Goal: Obtain resource: Download file/media

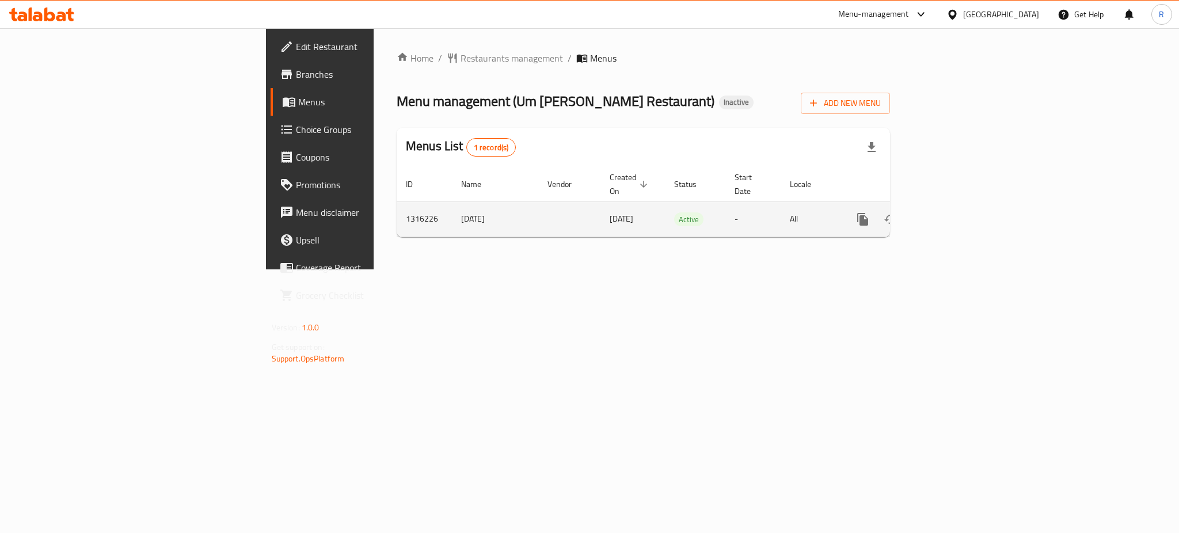
click at [953, 212] on icon "enhanced table" at bounding box center [946, 219] width 14 height 14
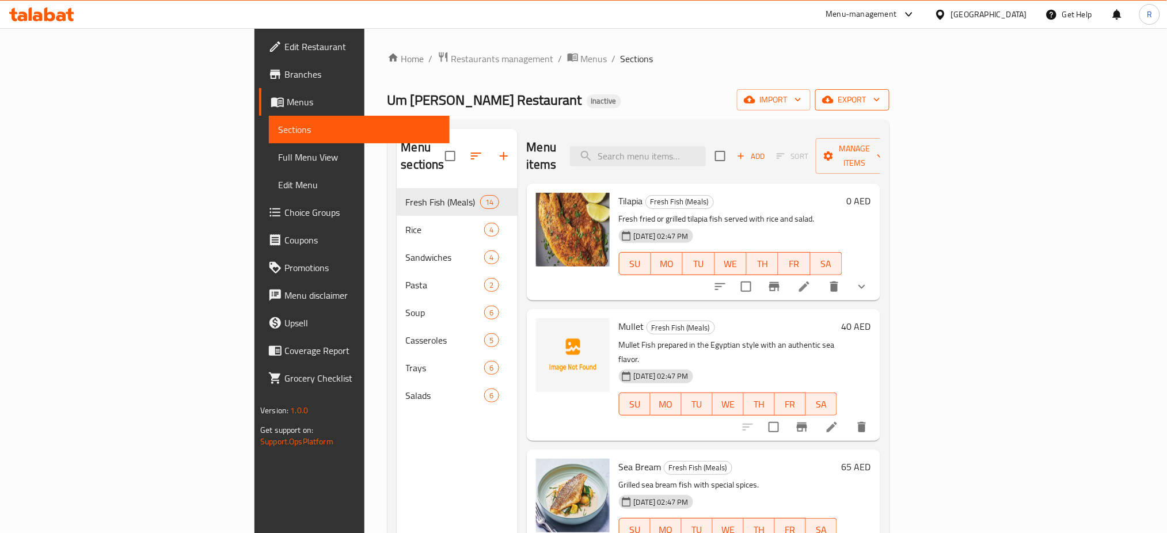
click at [880, 104] on span "export" at bounding box center [853, 100] width 56 height 14
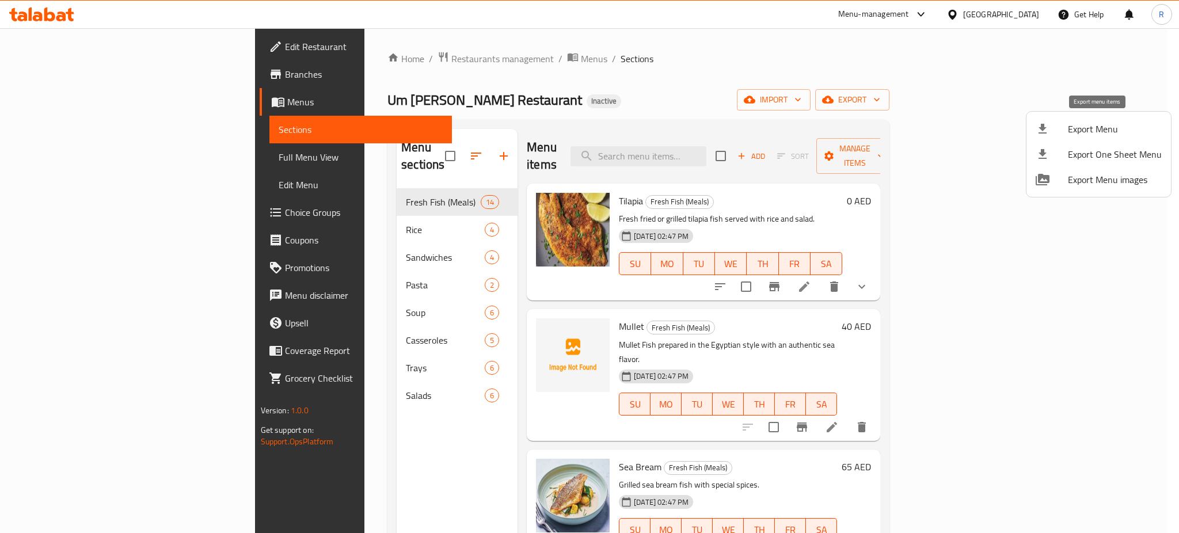
click at [1066, 124] on div at bounding box center [1052, 129] width 32 height 14
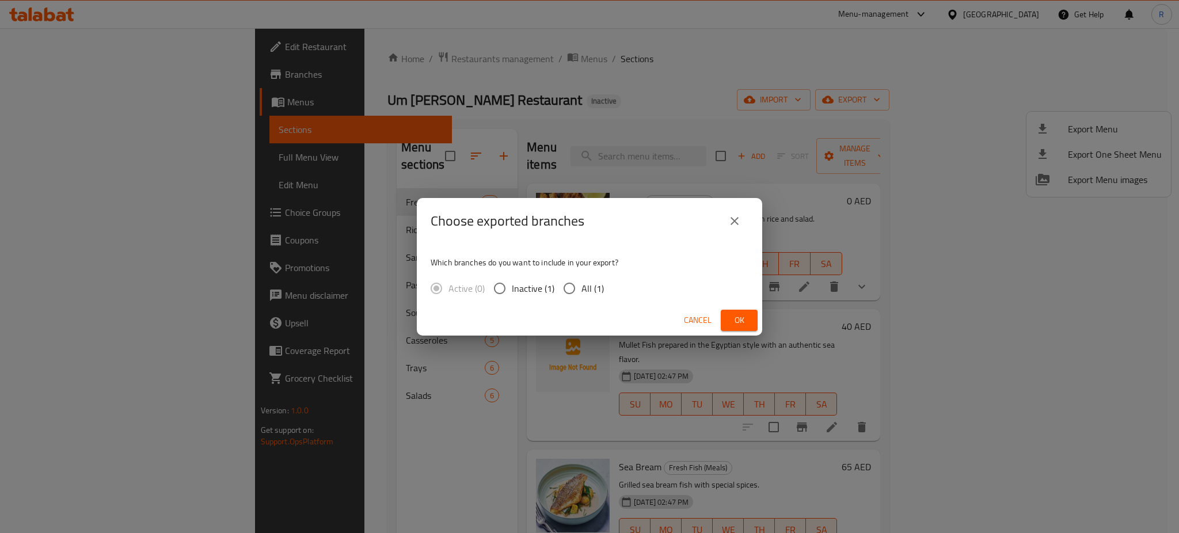
click at [565, 286] on input "All (1)" at bounding box center [569, 288] width 24 height 24
radio input "true"
click at [734, 324] on span "Ok" at bounding box center [739, 320] width 18 height 14
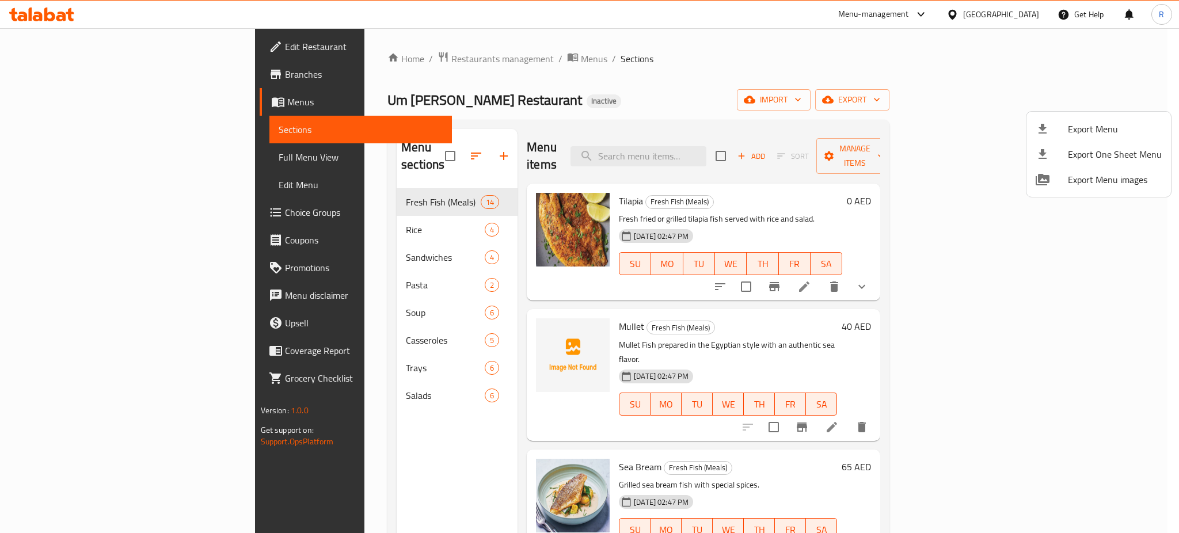
click at [86, 157] on div at bounding box center [589, 266] width 1179 height 533
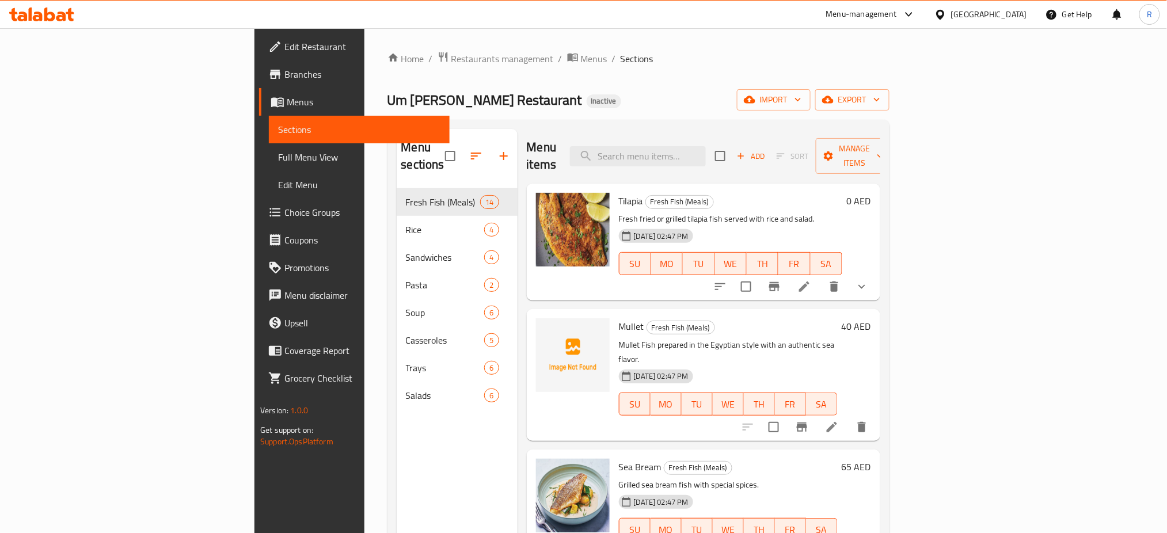
drag, startPoint x: 86, startPoint y: 157, endPoint x: 358, endPoint y: 0, distance: 313.7
click at [278, 157] on span "Full Menu View" at bounding box center [359, 157] width 162 height 14
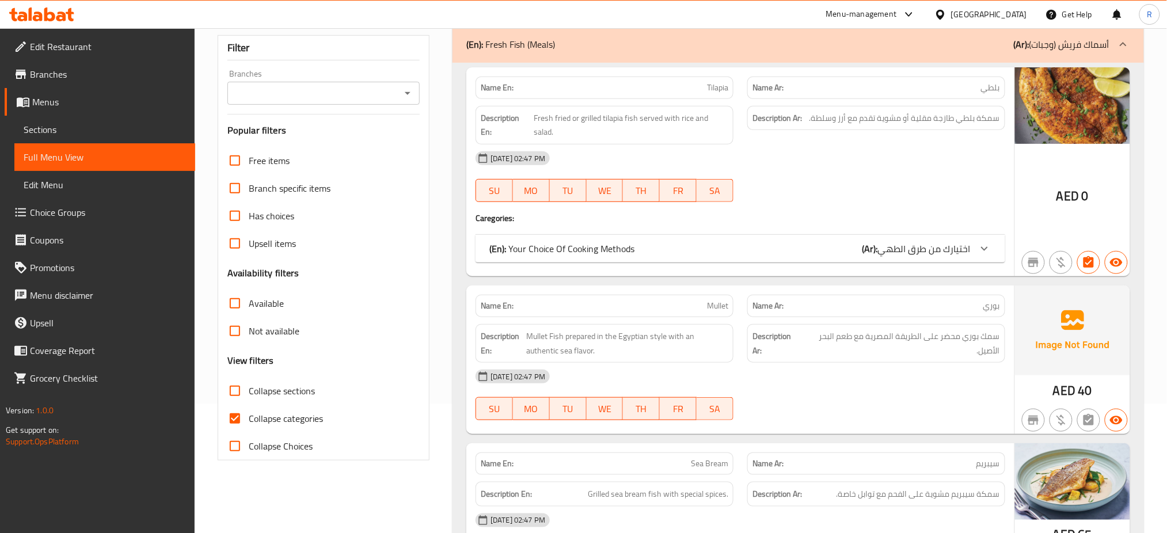
scroll to position [230, 0]
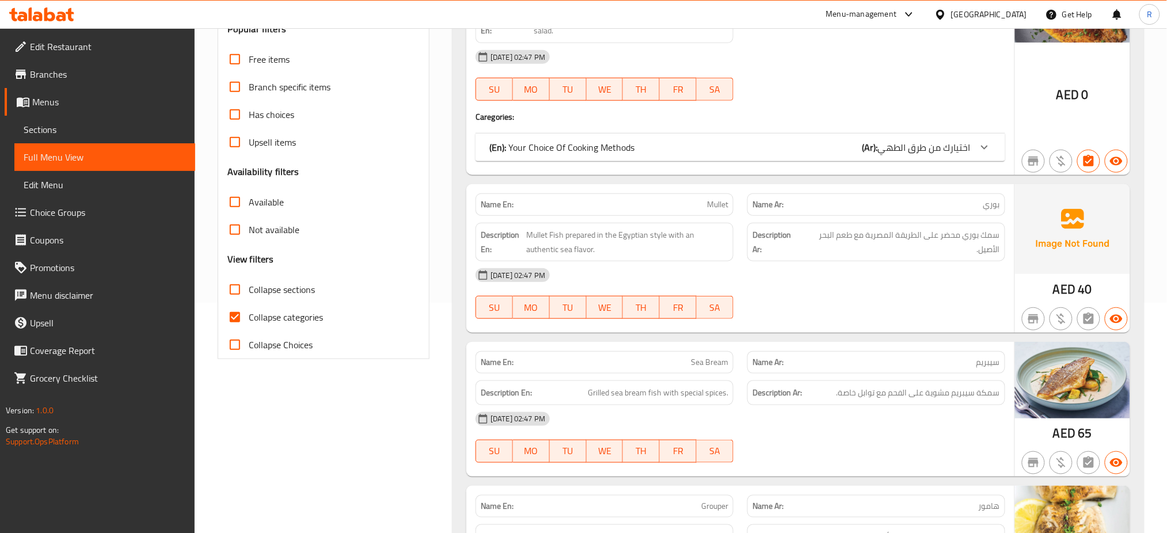
click at [269, 313] on span "Collapse categories" at bounding box center [286, 317] width 74 height 14
click at [249, 313] on input "Collapse categories" at bounding box center [235, 317] width 28 height 28
checkbox input "false"
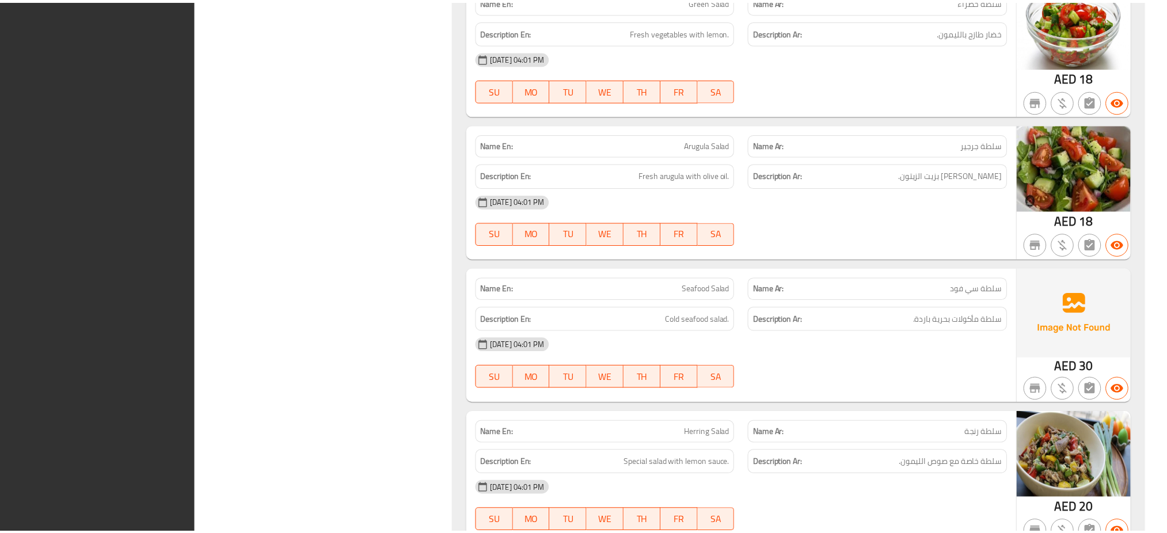
scroll to position [7714, 0]
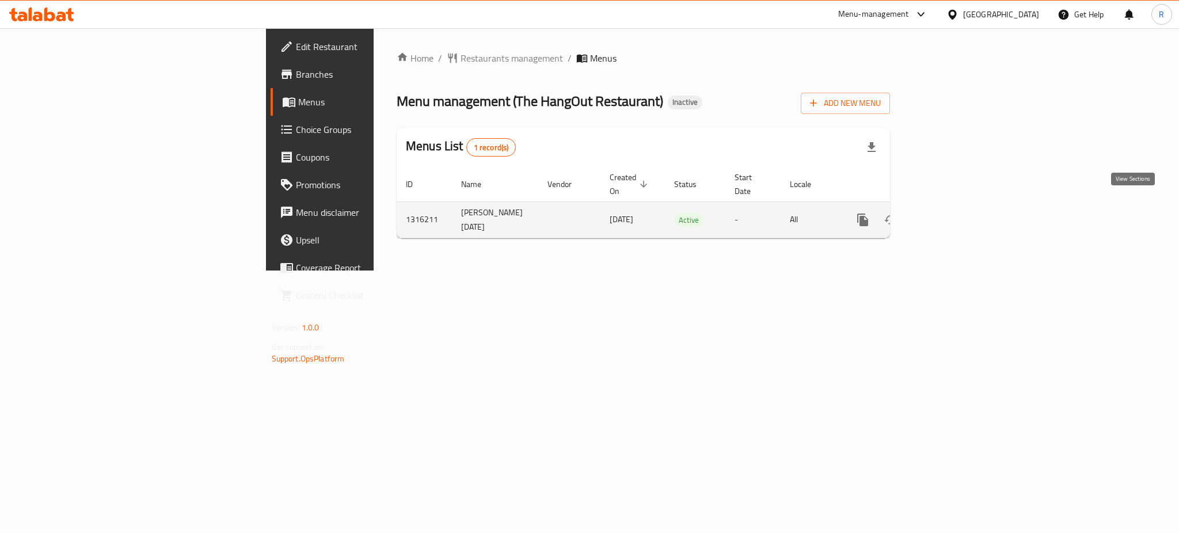
click at [953, 213] on icon "enhanced table" at bounding box center [946, 220] width 14 height 14
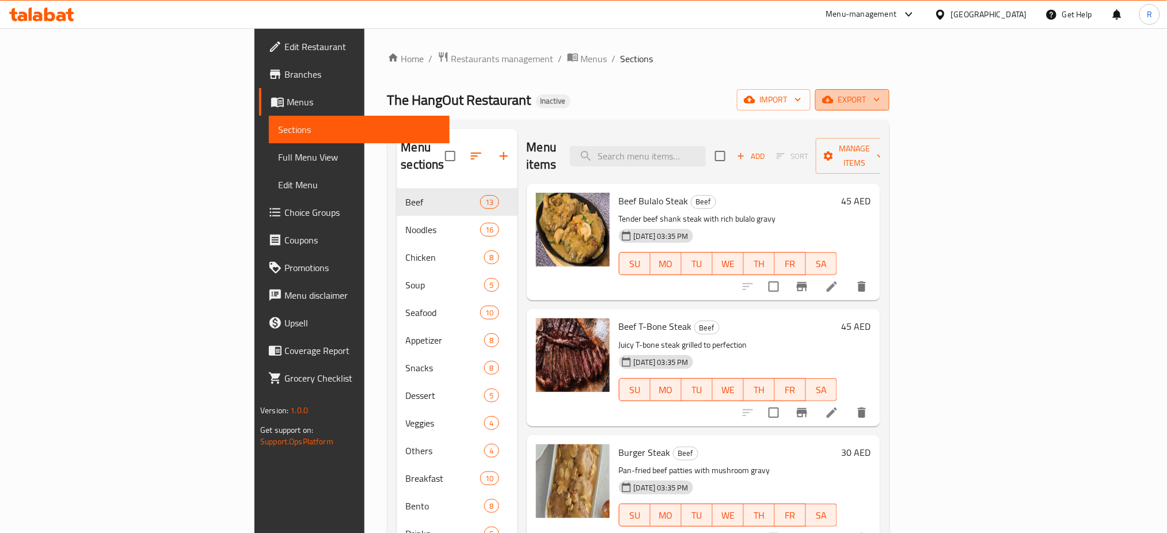
click at [890, 90] on button "export" at bounding box center [852, 99] width 74 height 21
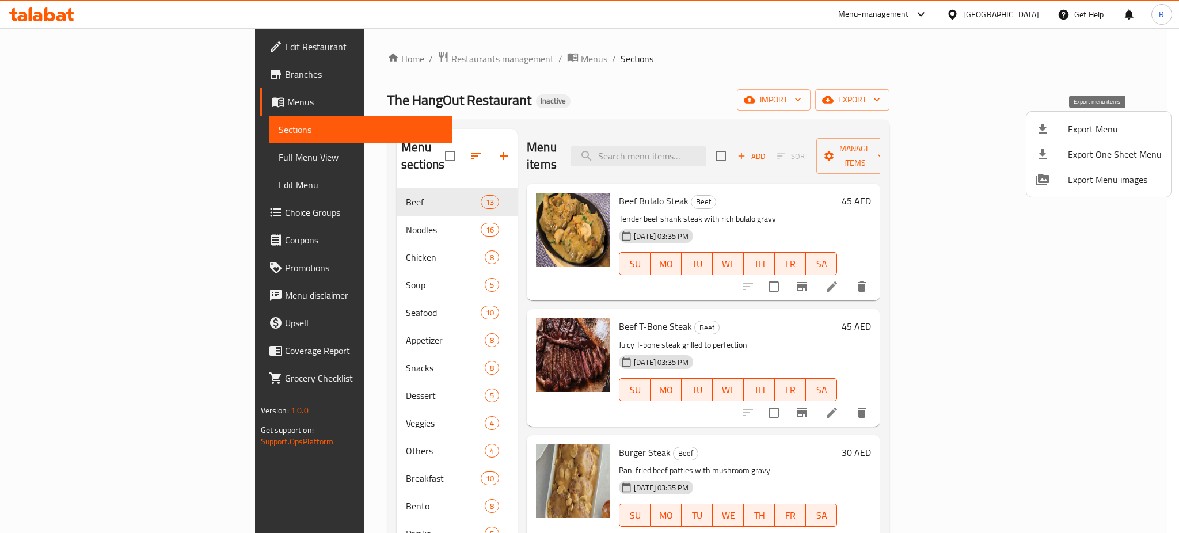
click at [1091, 127] on span "Export Menu" at bounding box center [1115, 129] width 94 height 14
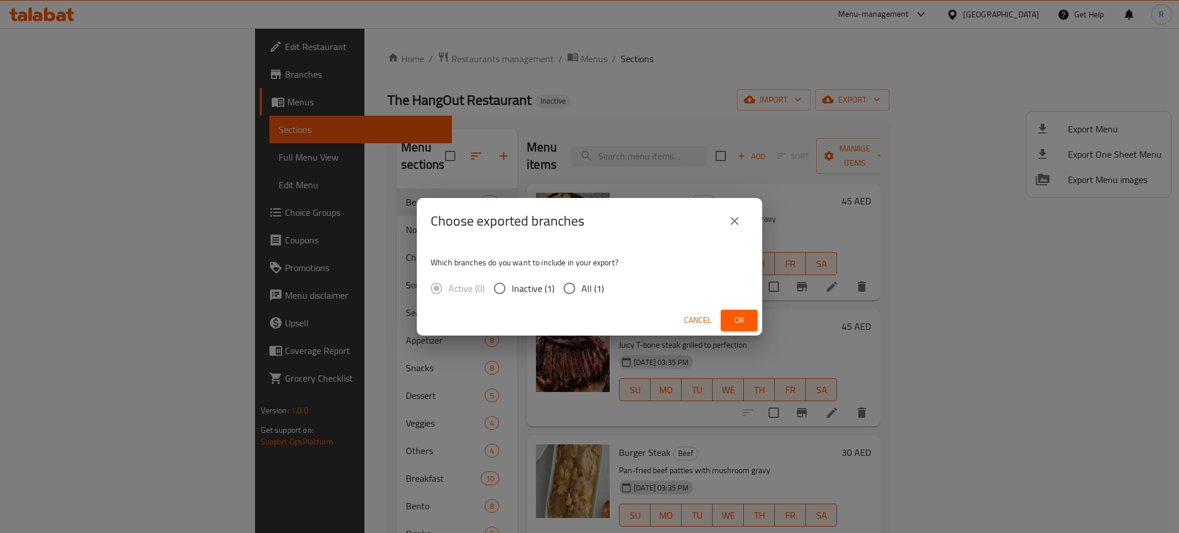
click at [555, 291] on div "Active (0) Inactive (1) All (1)" at bounding box center [522, 288] width 183 height 24
click at [577, 290] on input "All (1)" at bounding box center [569, 288] width 24 height 24
radio input "true"
click at [749, 324] on button "Ok" at bounding box center [739, 320] width 37 height 21
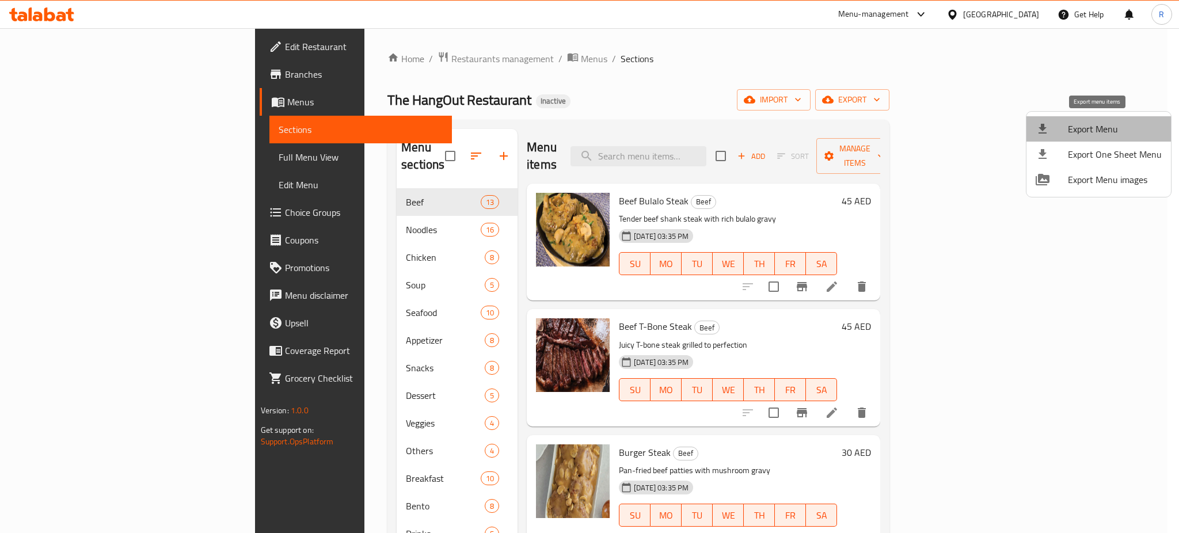
click at [1120, 130] on span "Export Menu" at bounding box center [1115, 129] width 94 height 14
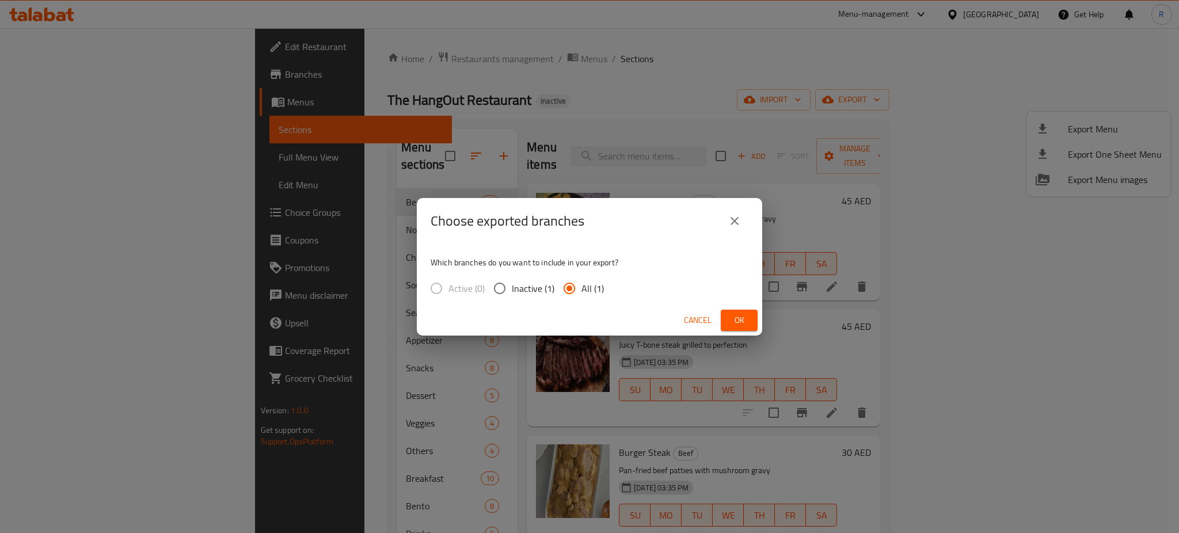
click at [749, 320] on button "Ok" at bounding box center [739, 320] width 37 height 21
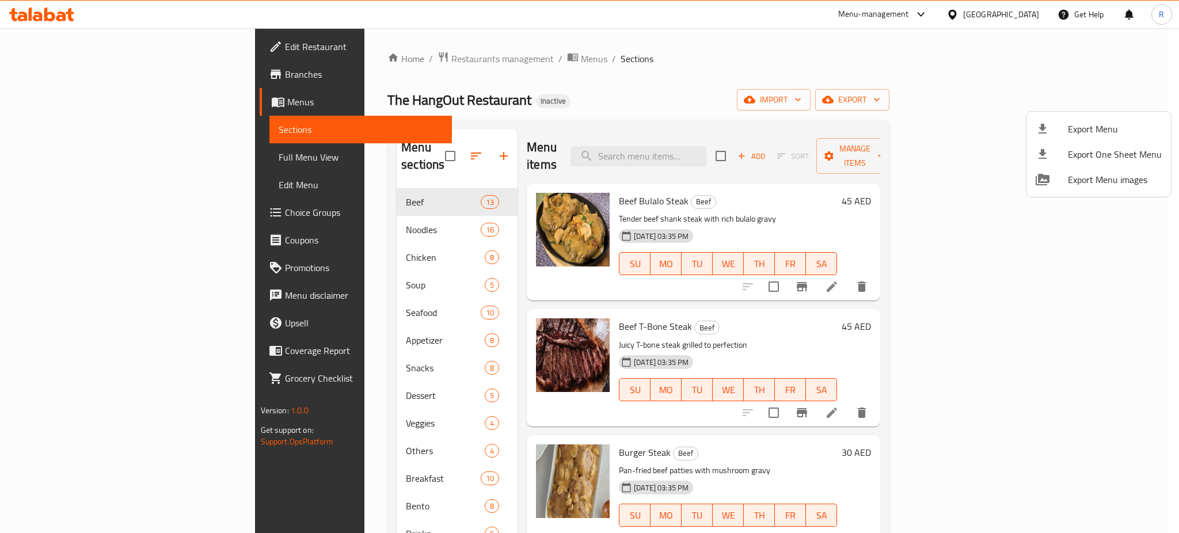
click at [93, 161] on div at bounding box center [589, 266] width 1179 height 533
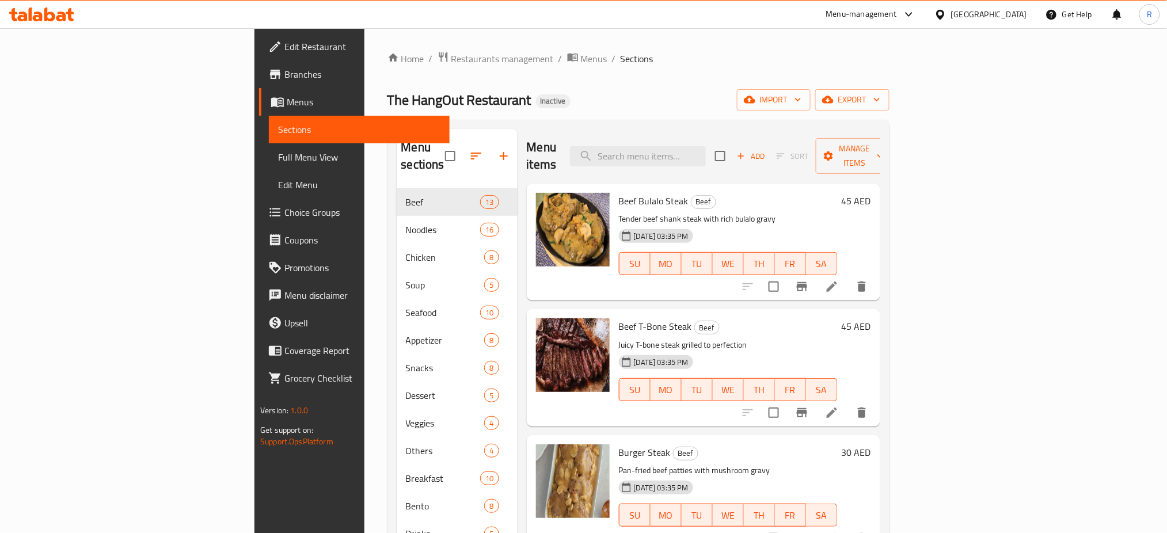
drag, startPoint x: 93, startPoint y: 161, endPoint x: 309, endPoint y: 6, distance: 265.7
click at [278, 161] on span "Full Menu View" at bounding box center [359, 157] width 162 height 14
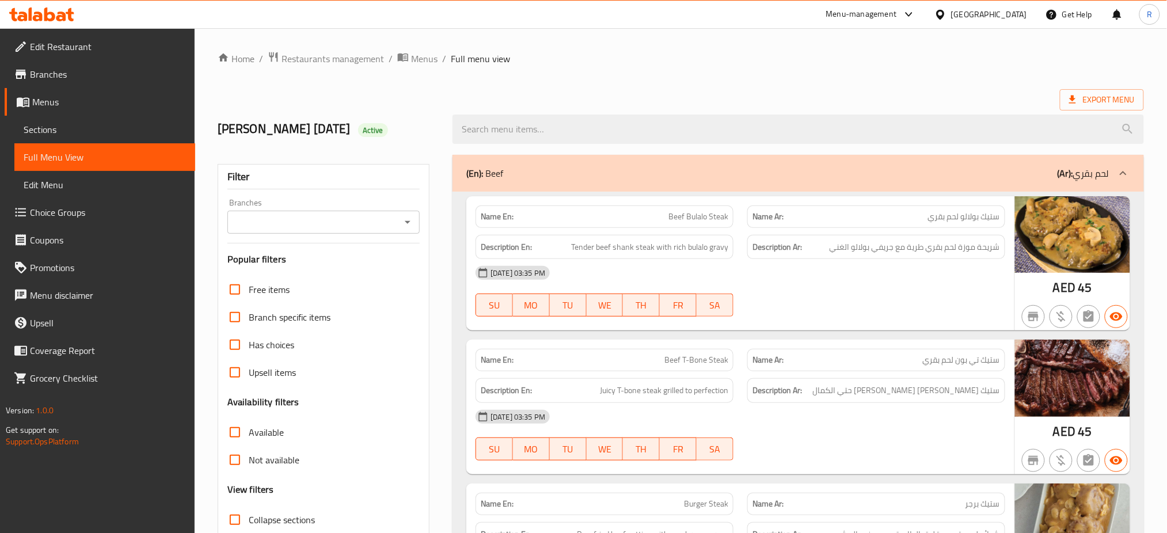
scroll to position [230, 0]
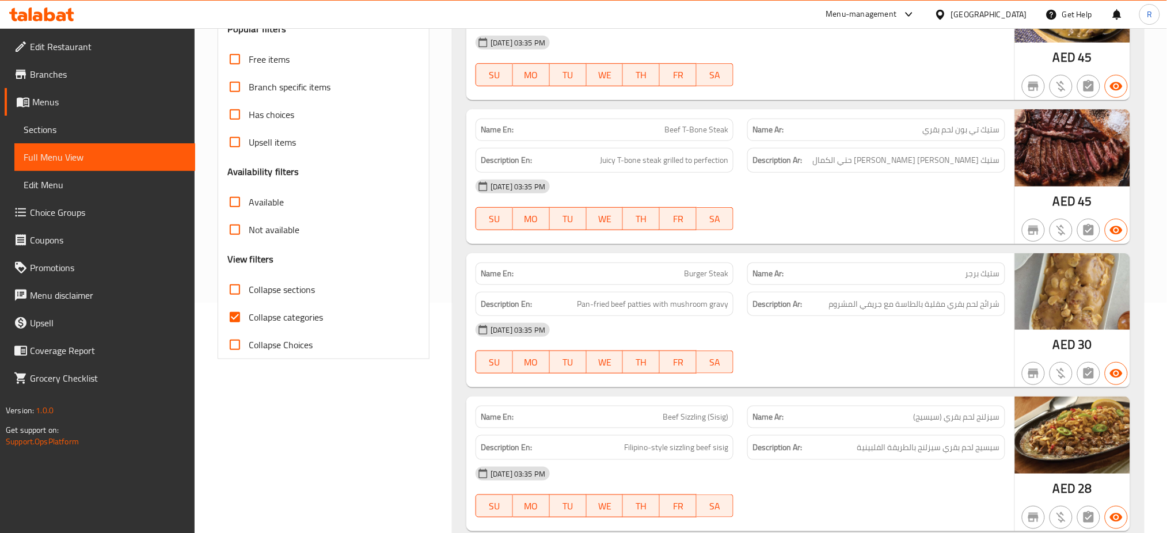
click at [280, 316] on span "Collapse categories" at bounding box center [286, 317] width 74 height 14
click at [249, 316] on input "Collapse categories" at bounding box center [235, 317] width 28 height 28
checkbox input "false"
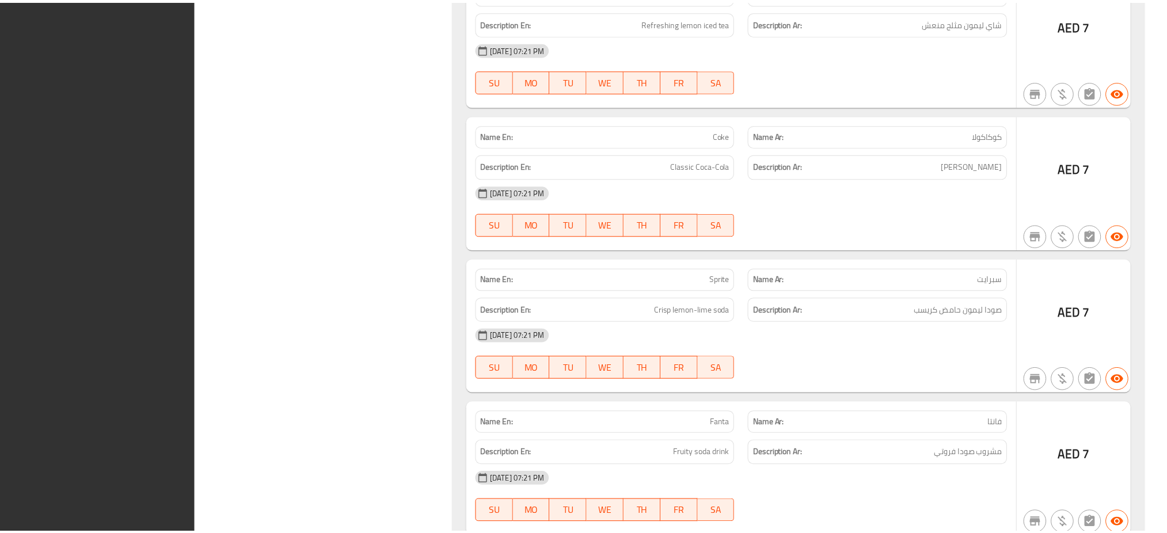
scroll to position [16466, 0]
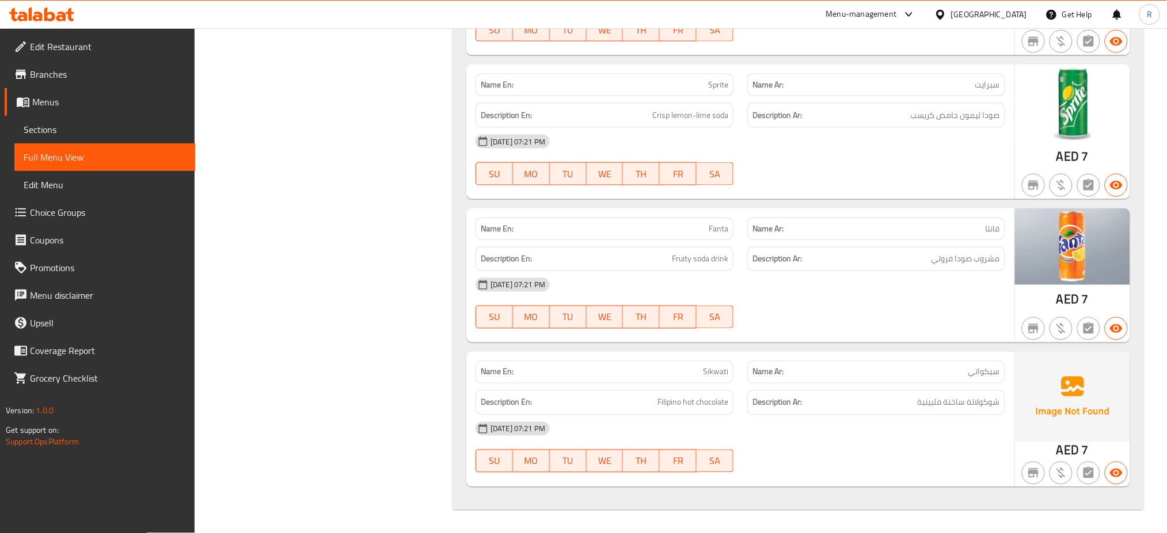
click at [83, 46] on span "Edit Restaurant" at bounding box center [108, 47] width 156 height 14
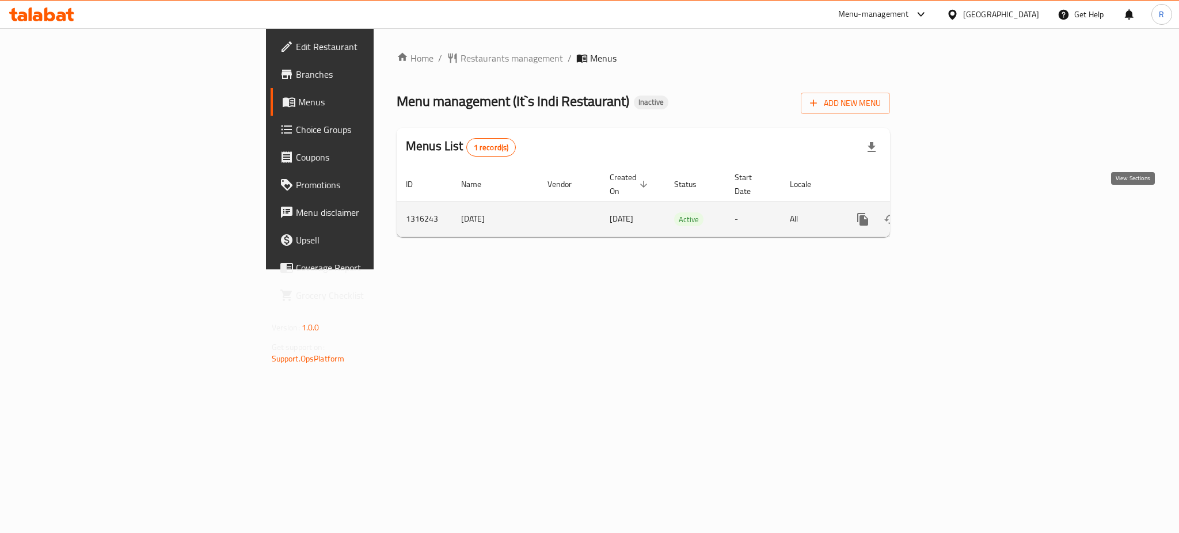
click at [960, 208] on link "enhanced table" at bounding box center [946, 220] width 28 height 28
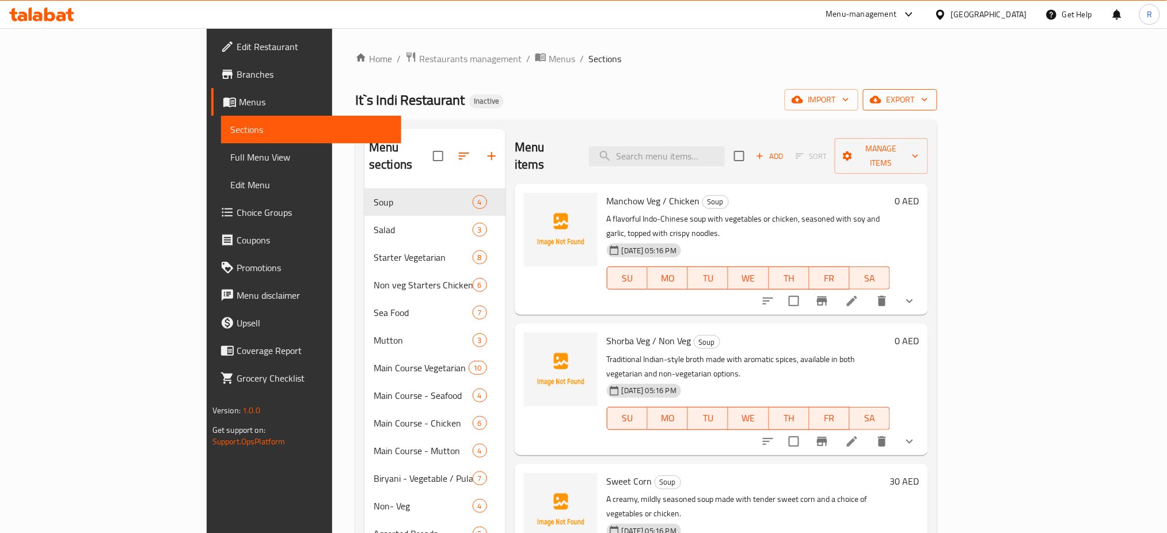
click at [928, 93] on span "export" at bounding box center [900, 100] width 56 height 14
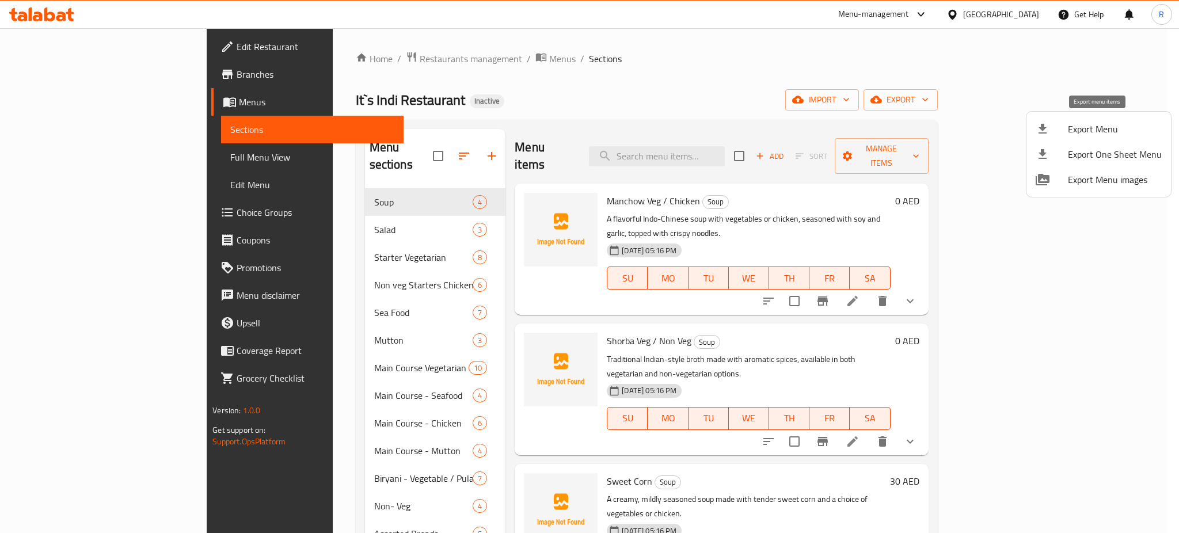
click at [1079, 123] on span "Export Menu" at bounding box center [1115, 129] width 94 height 14
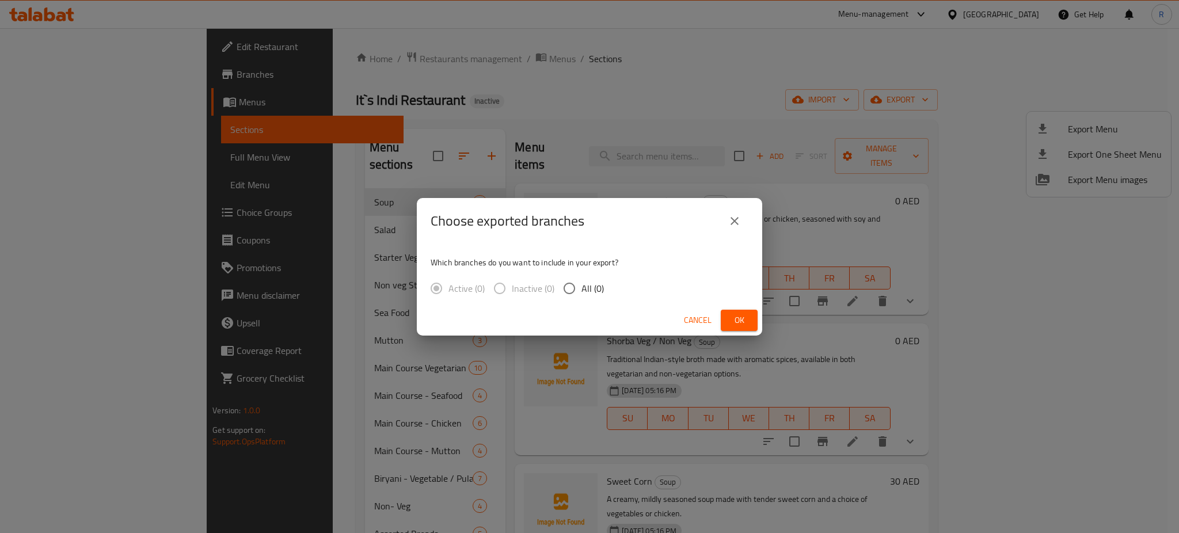
click at [567, 284] on input "All (0)" at bounding box center [569, 288] width 24 height 24
radio input "true"
click at [728, 320] on button "Ok" at bounding box center [739, 320] width 37 height 21
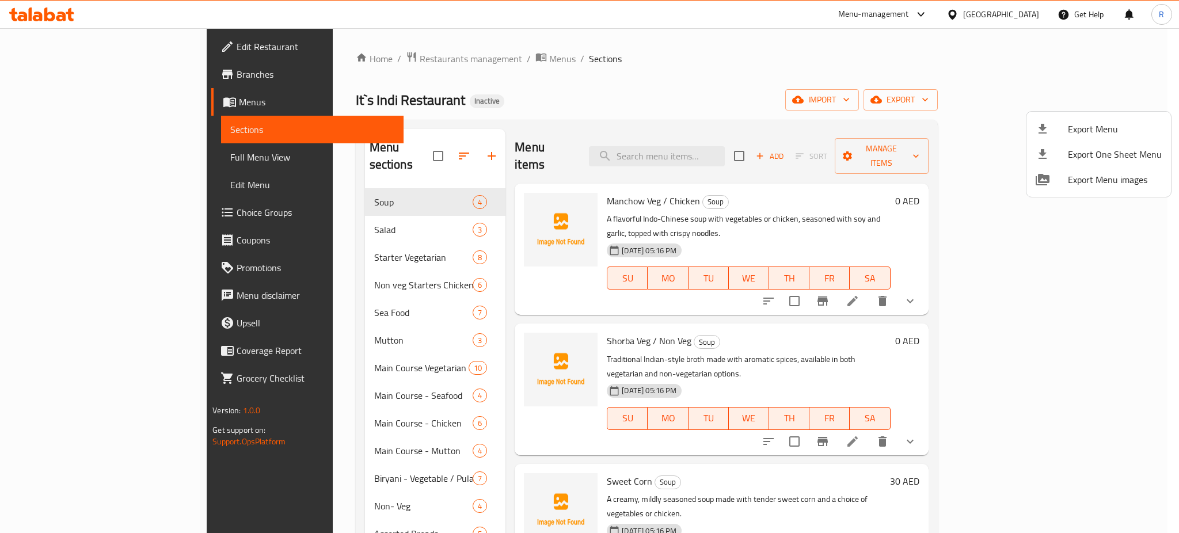
click at [59, 24] on div at bounding box center [589, 266] width 1179 height 533
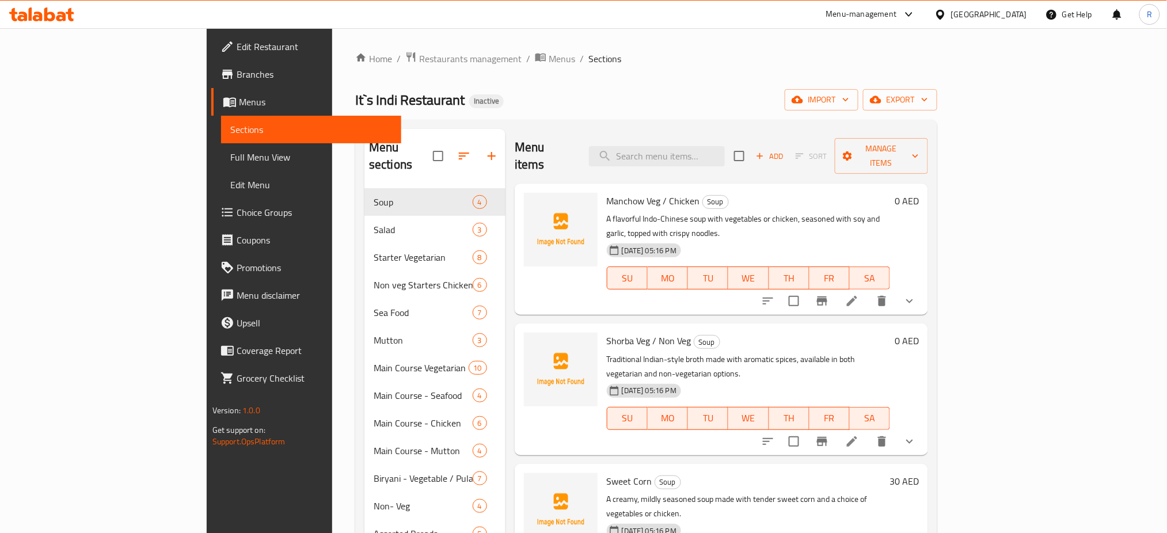
click at [59, 22] on div at bounding box center [41, 14] width 83 height 23
click at [59, 21] on icon at bounding box center [61, 17] width 10 height 10
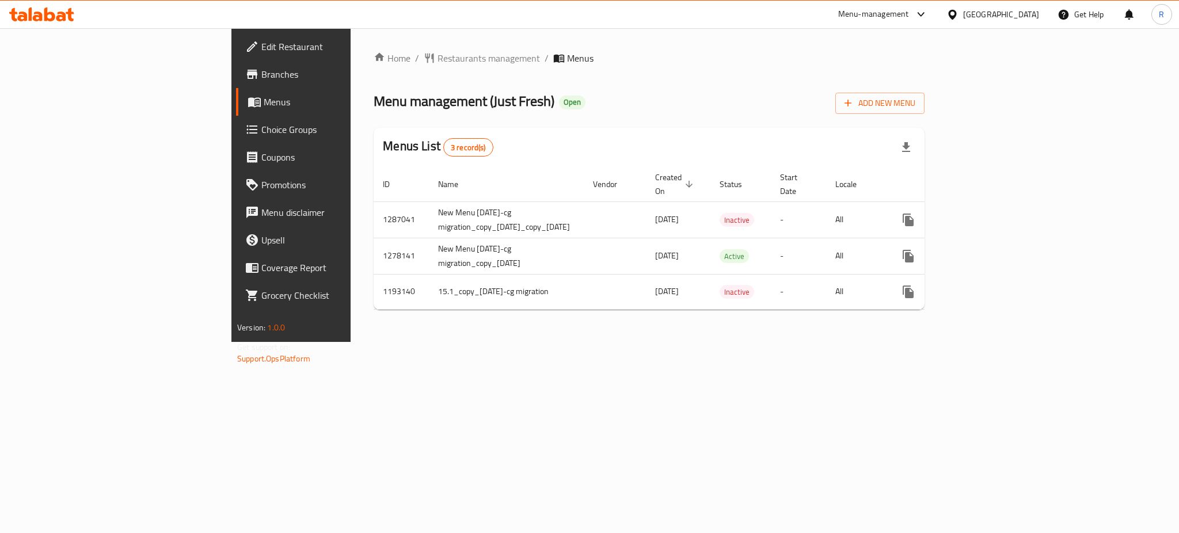
click at [29, 7] on icon at bounding box center [41, 14] width 65 height 14
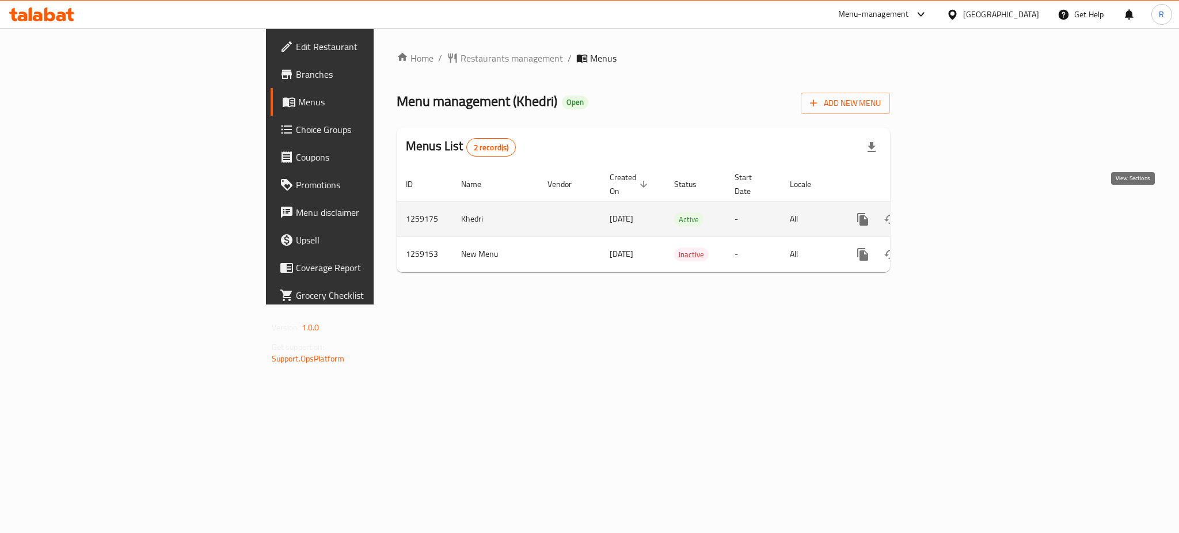
click at [960, 206] on link "enhanced table" at bounding box center [946, 220] width 28 height 28
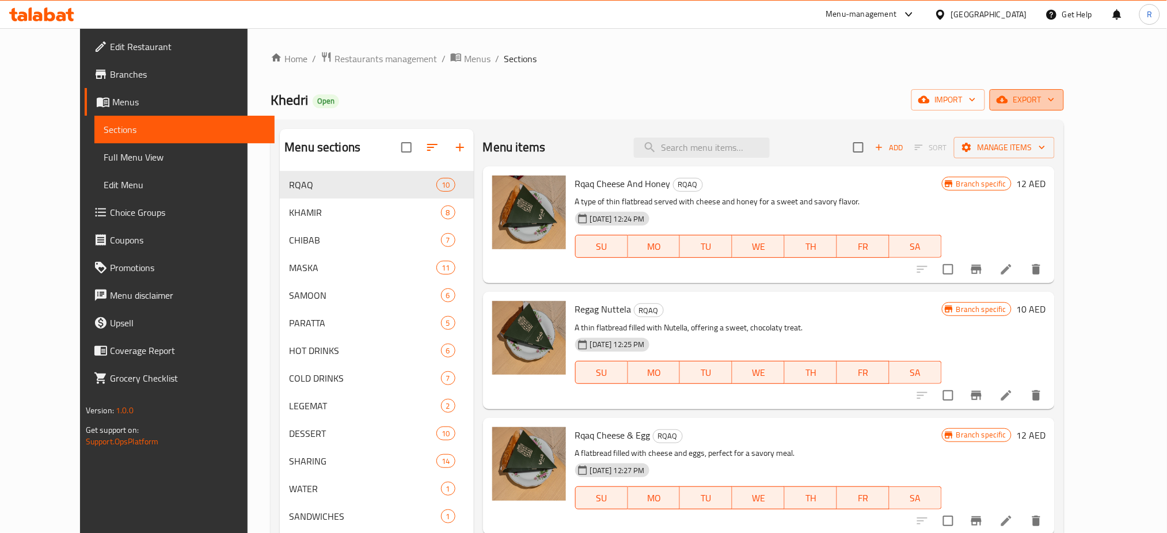
click at [1055, 100] on span "export" at bounding box center [1027, 100] width 56 height 14
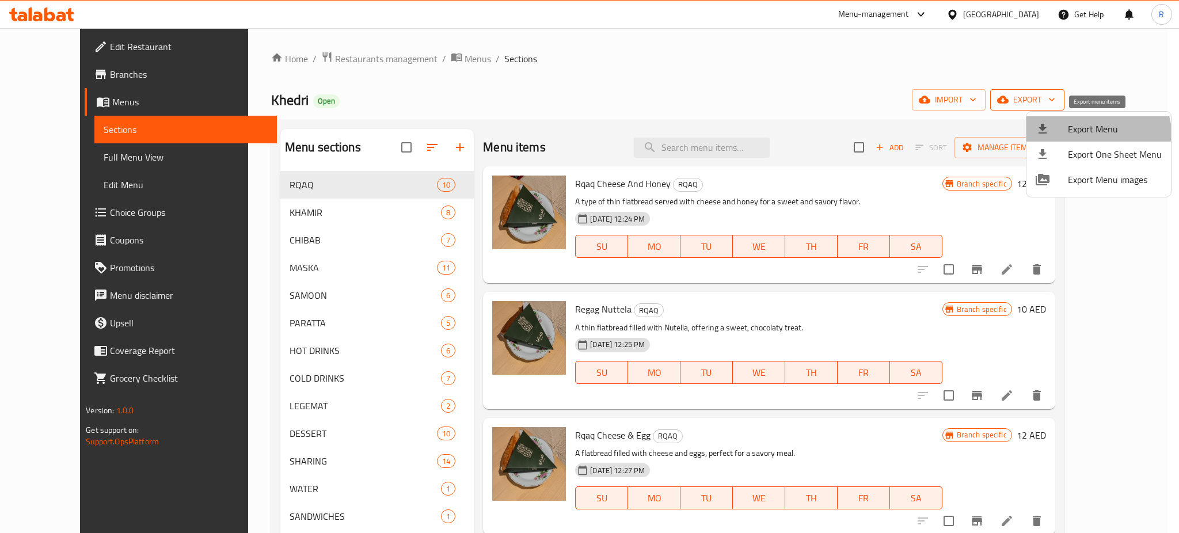
click at [1076, 139] on li "Export Menu" at bounding box center [1099, 128] width 145 height 25
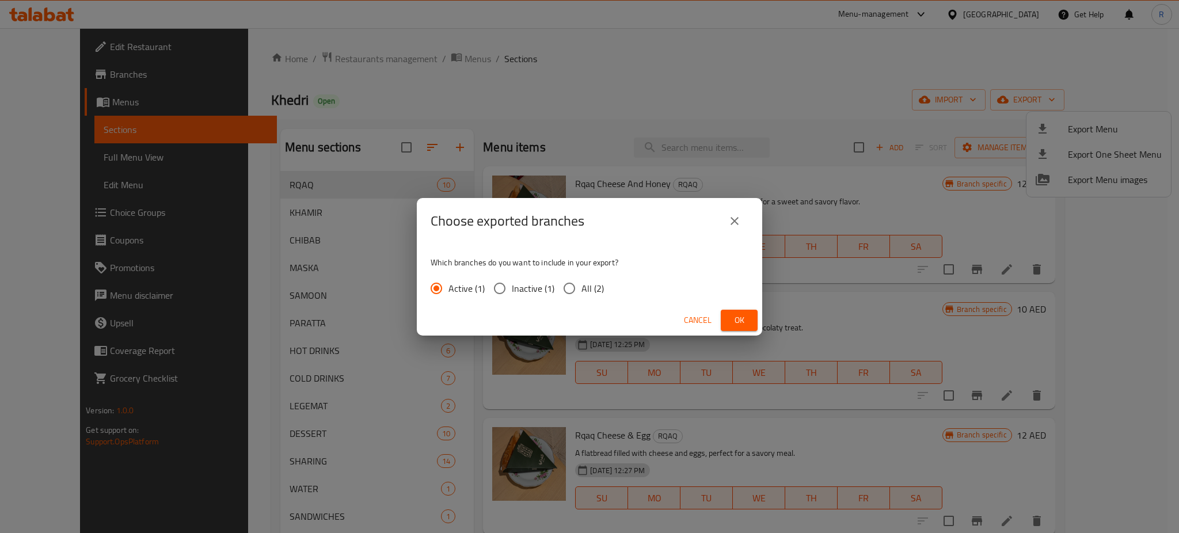
click at [569, 286] on input "All (2)" at bounding box center [569, 288] width 24 height 24
radio input "true"
click at [734, 317] on span "Ok" at bounding box center [739, 320] width 18 height 14
